Goal: Information Seeking & Learning: Learn about a topic

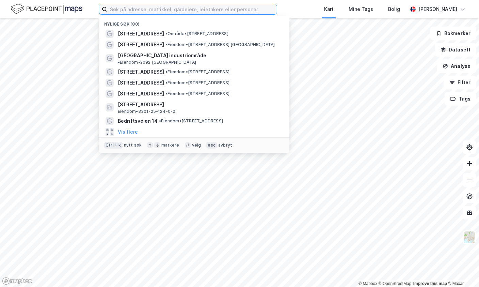
click at [127, 11] on input at bounding box center [192, 9] width 170 height 10
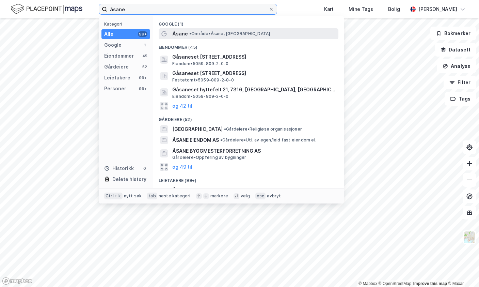
type input "åsane"
click at [195, 30] on div "Åsane • Område • [GEOGRAPHIC_DATA], [GEOGRAPHIC_DATA]" at bounding box center [254, 34] width 165 height 8
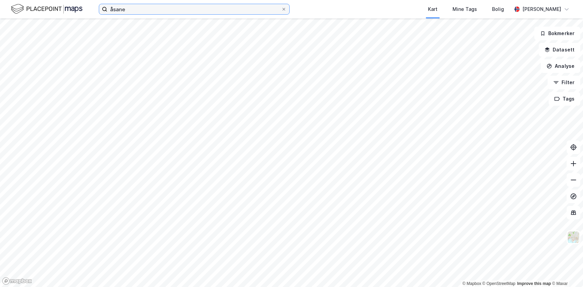
click at [170, 9] on input "åsane" at bounding box center [194, 9] width 174 height 10
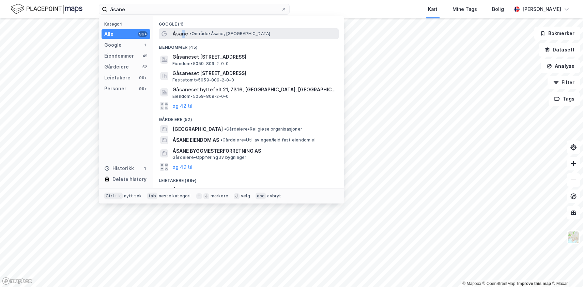
click at [183, 34] on span "Åsane" at bounding box center [180, 34] width 16 height 8
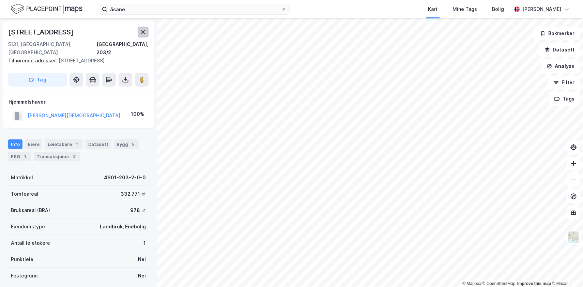
click at [141, 35] on button at bounding box center [143, 32] width 11 height 11
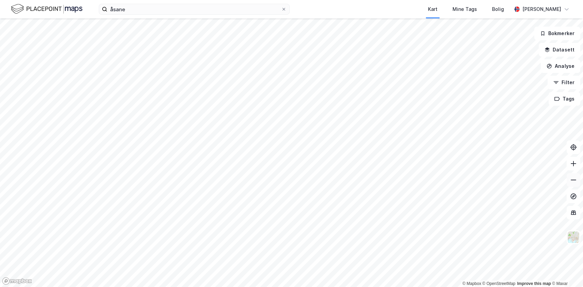
click at [479, 180] on icon at bounding box center [573, 179] width 7 height 7
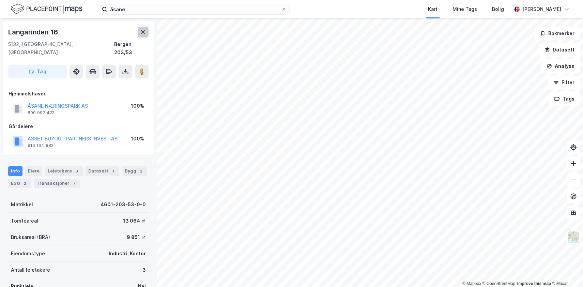
click at [145, 35] on button at bounding box center [143, 32] width 11 height 11
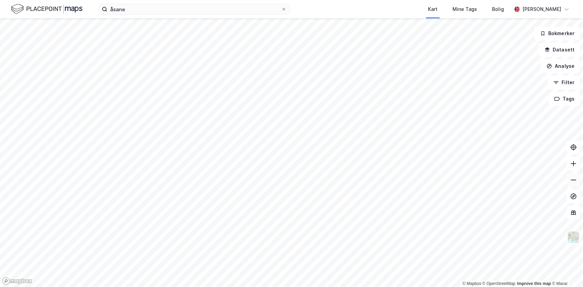
click at [479, 181] on icon at bounding box center [573, 179] width 7 height 7
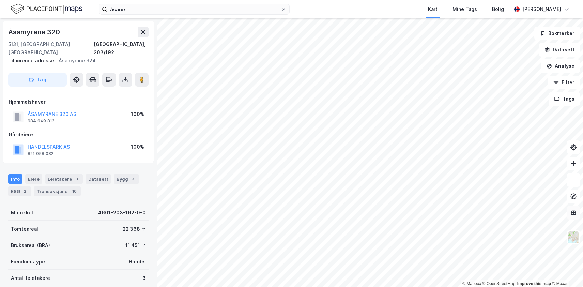
click at [479, 212] on icon at bounding box center [573, 212] width 4 height 1
